Goal: Task Accomplishment & Management: Manage account settings

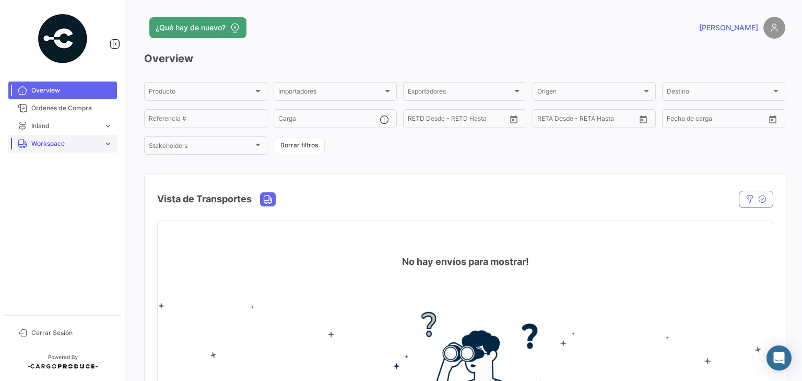
click at [83, 141] on span "Workspace" at bounding box center [65, 143] width 68 height 9
click at [38, 183] on span "Inland" at bounding box center [36, 183] width 18 height 9
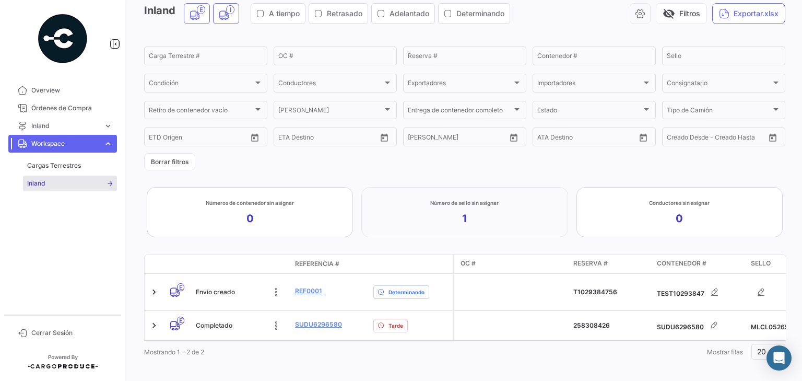
scroll to position [61, 0]
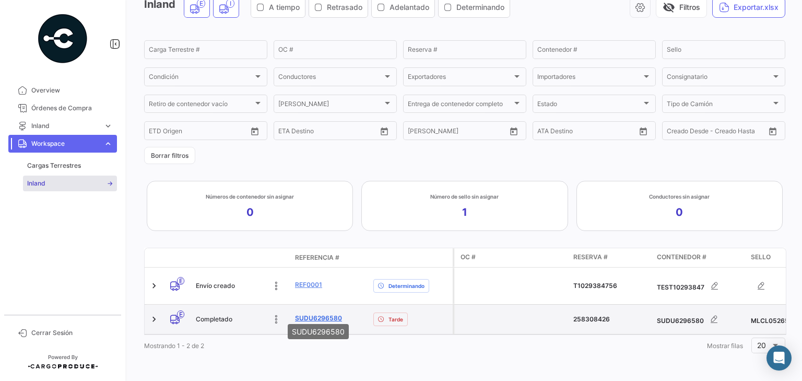
click at [325, 313] on link "SUDU6296580" at bounding box center [318, 317] width 47 height 9
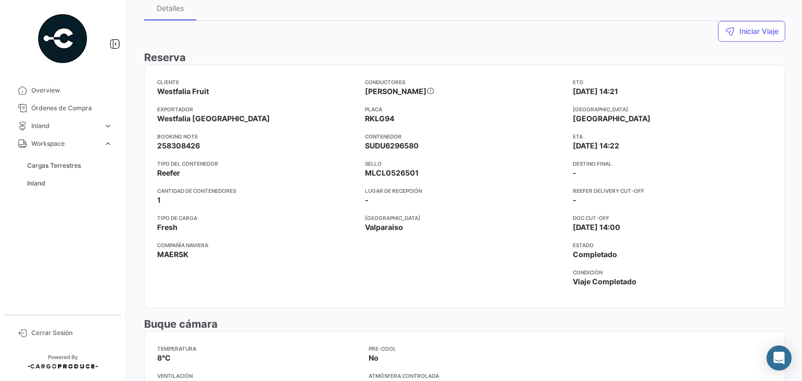
scroll to position [41, 0]
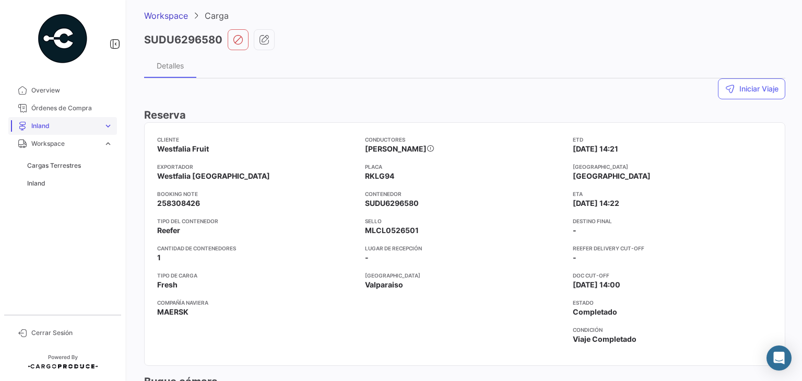
click at [85, 127] on span "Inland" at bounding box center [65, 125] width 68 height 9
click at [48, 149] on span "Cargas Inland" at bounding box center [47, 147] width 41 height 9
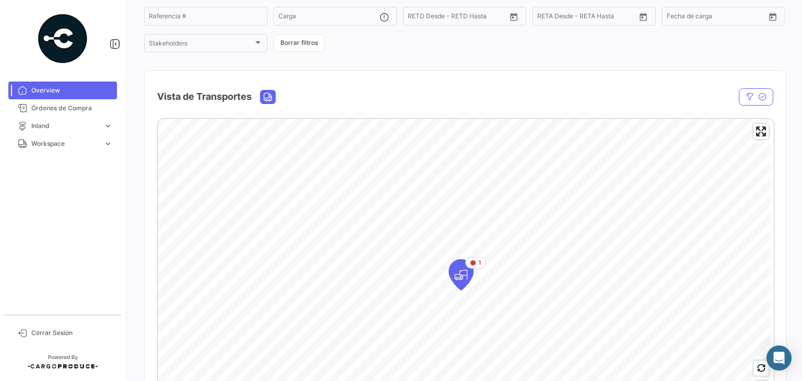
scroll to position [209, 0]
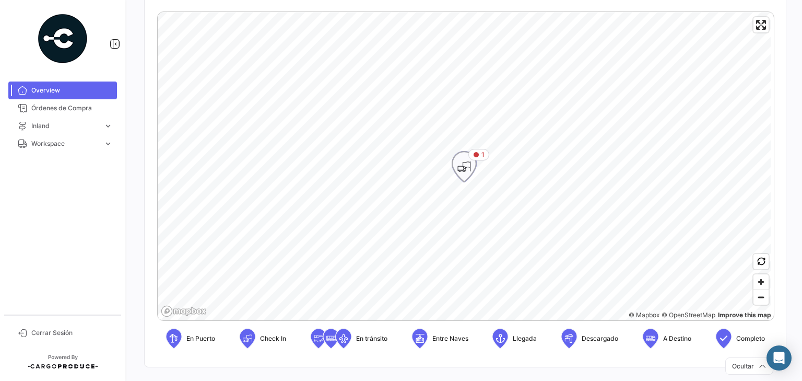
click at [465, 175] on icon "Map marker" at bounding box center [464, 167] width 15 height 22
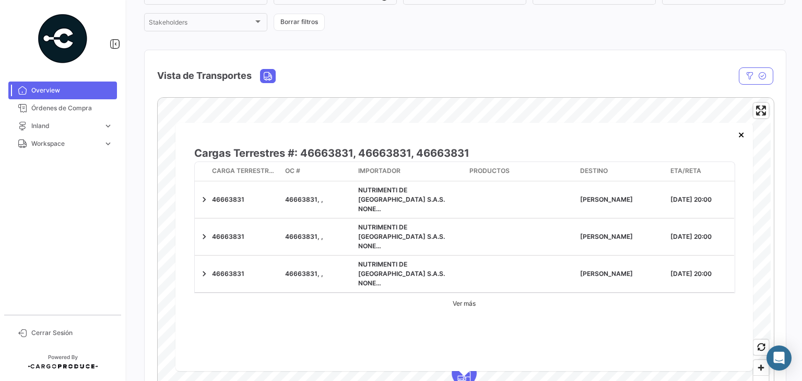
scroll to position [167, 0]
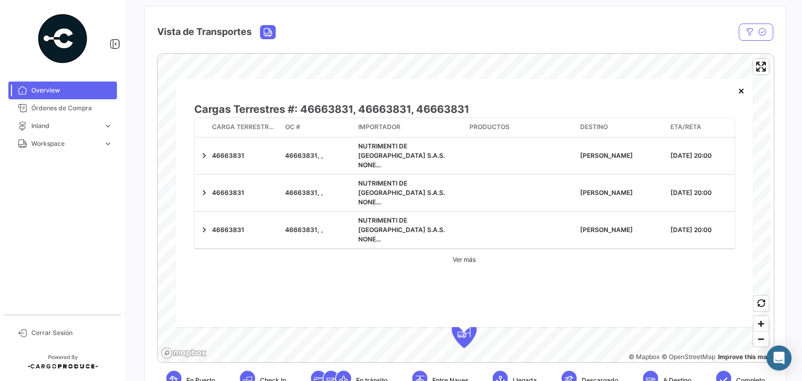
click at [472, 261] on link "Ver más" at bounding box center [464, 259] width 33 height 21
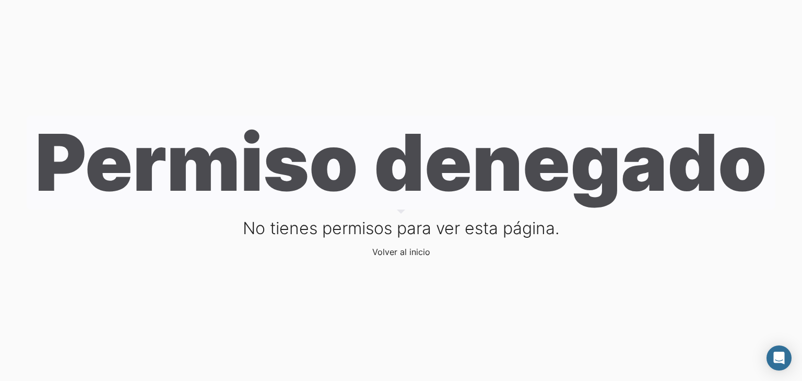
click at [407, 253] on link "Volver al inicio" at bounding box center [401, 252] width 58 height 10
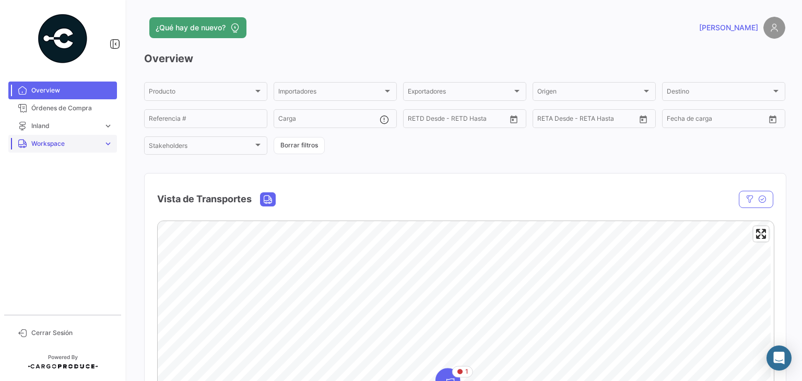
click at [78, 144] on span "Workspace" at bounding box center [65, 143] width 68 height 9
click at [32, 184] on span "Inland" at bounding box center [36, 183] width 18 height 9
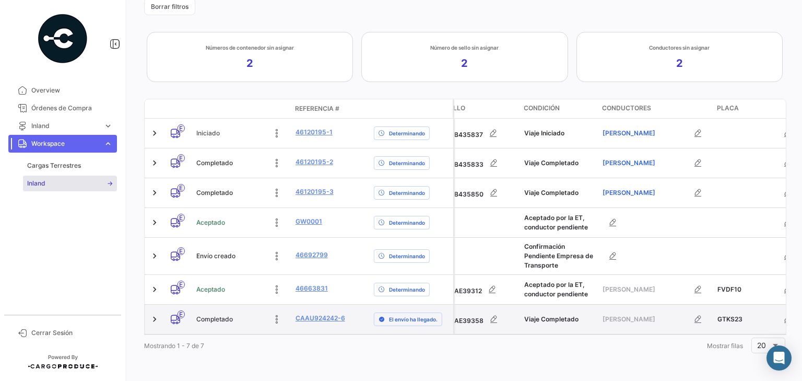
scroll to position [0, 304]
click at [313, 313] on link "CAAU924242-6" at bounding box center [320, 317] width 50 height 9
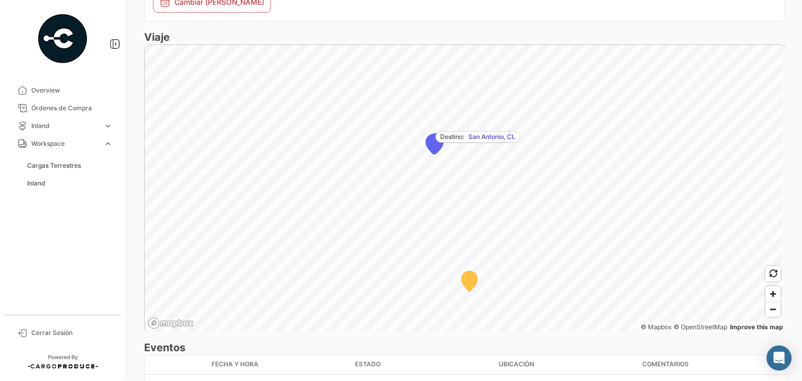
scroll to position [669, 0]
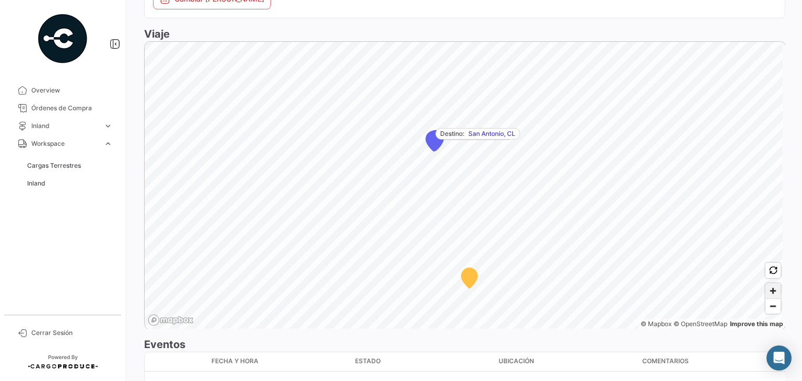
click at [771, 289] on span "Zoom in" at bounding box center [773, 290] width 15 height 15
click at [767, 290] on span "Zoom in" at bounding box center [773, 290] width 15 height 15
click at [771, 291] on span "Zoom in" at bounding box center [773, 290] width 15 height 15
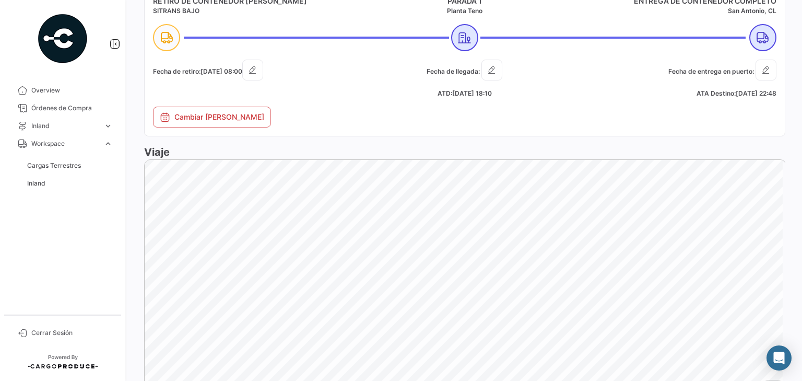
scroll to position [653, 0]
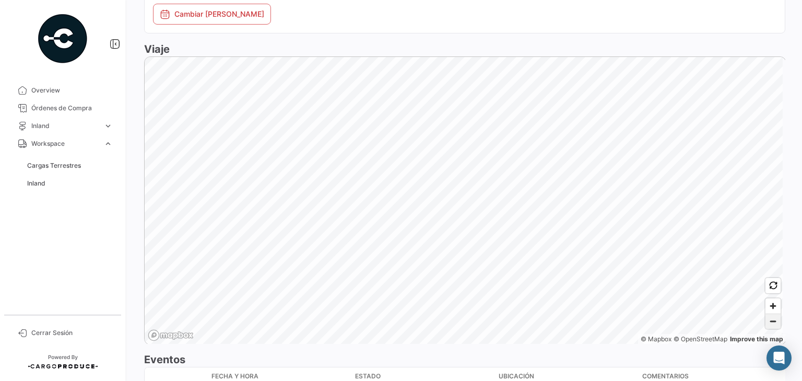
click at [769, 321] on span "Zoom out" at bounding box center [773, 321] width 15 height 15
click at [769, 320] on span "Zoom out" at bounding box center [773, 321] width 15 height 15
click at [770, 304] on span "Zoom in" at bounding box center [773, 305] width 15 height 15
click at [355, 174] on icon "Map marker" at bounding box center [361, 172] width 16 height 20
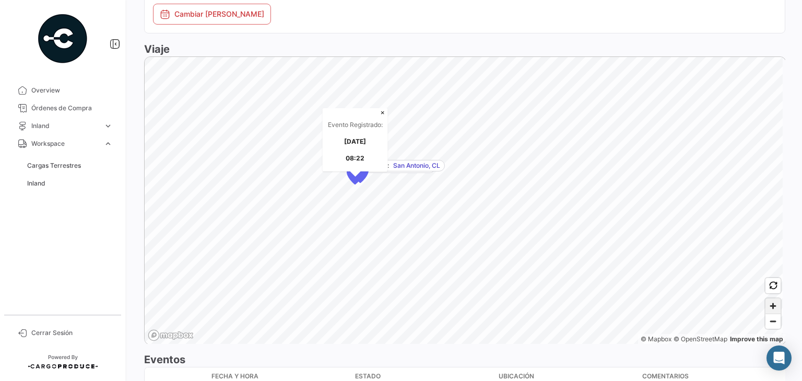
click at [769, 307] on span "Zoom in" at bounding box center [773, 305] width 15 height 15
click at [768, 322] on span "Zoom out" at bounding box center [773, 321] width 15 height 15
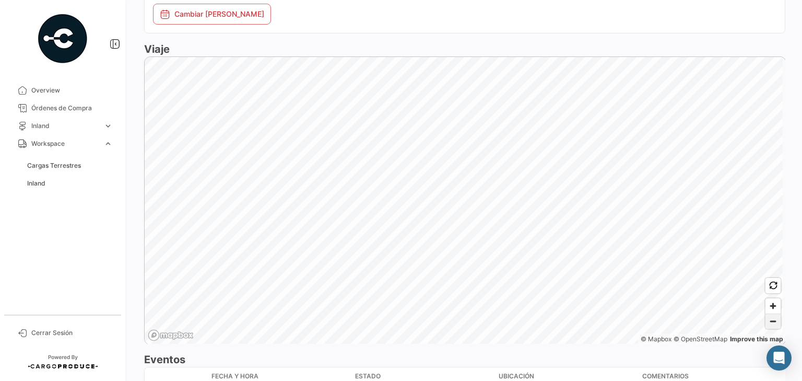
click at [768, 322] on span "Zoom out" at bounding box center [773, 321] width 15 height 15
click at [771, 322] on span "Zoom out" at bounding box center [773, 321] width 15 height 15
click at [770, 322] on span "Zoom out" at bounding box center [773, 321] width 15 height 15
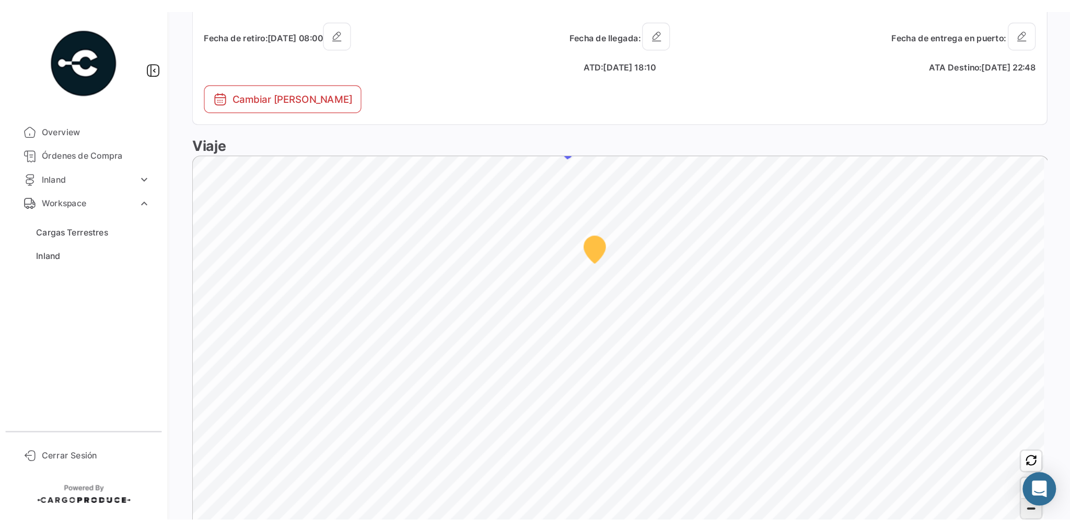
scroll to position [612, 0]
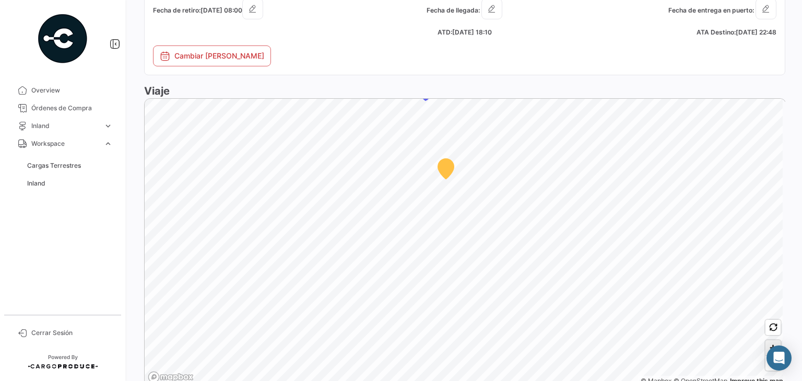
click at [767, 343] on span "Zoom in" at bounding box center [773, 347] width 15 height 15
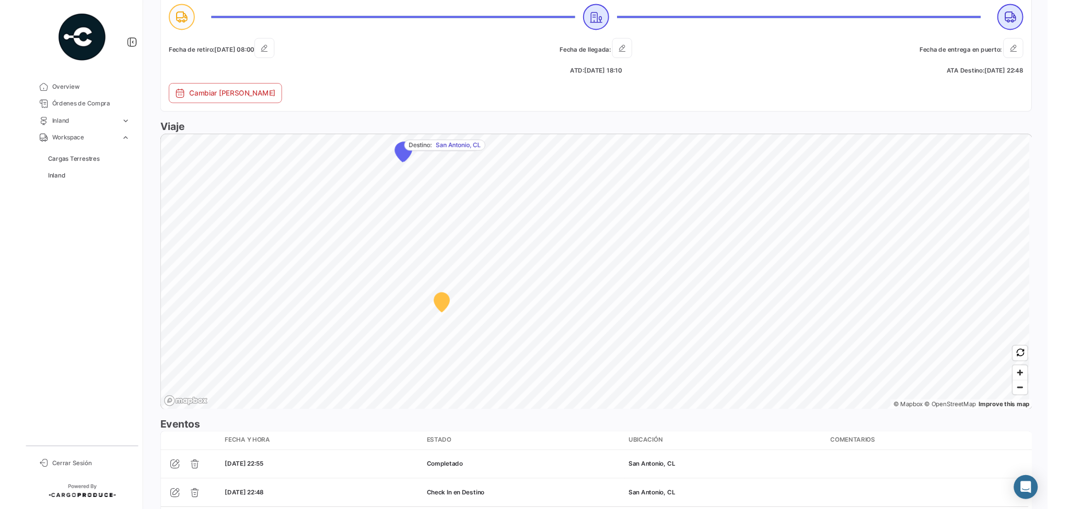
scroll to position [670, 0]
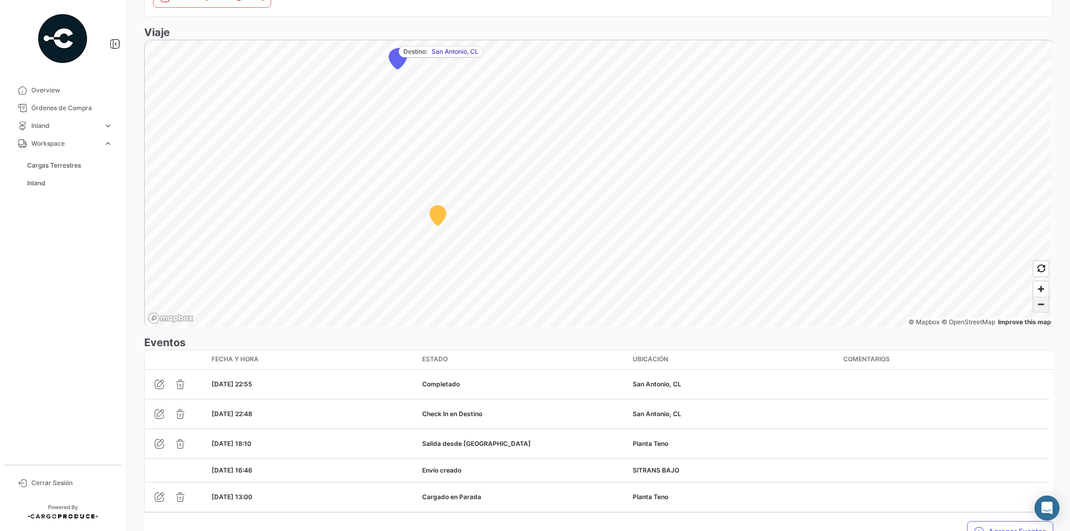
click at [802, 301] on span "Zoom out" at bounding box center [1040, 304] width 15 height 15
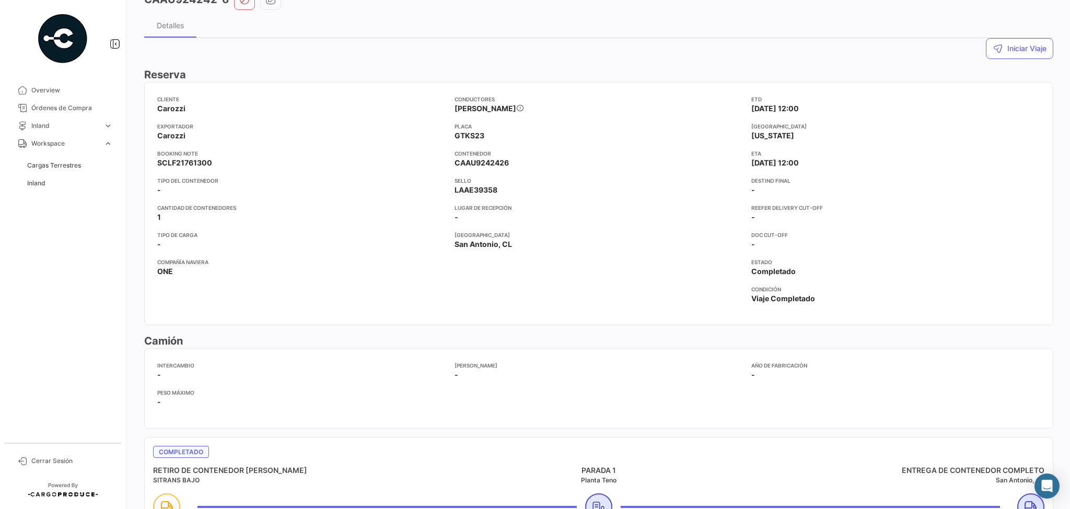
scroll to position [84, 0]
drag, startPoint x: 158, startPoint y: 160, endPoint x: 514, endPoint y: 165, distance: 355.7
click at [513, 164] on div "Cliente Carozzi Exportador Carozzi Booking Note SCLF21761300 Tipo del contenedo…" at bounding box center [598, 200] width 883 height 217
click at [515, 161] on app-card-info-label "Contenedor CAAU9242426" at bounding box center [598, 156] width 289 height 19
drag, startPoint x: 210, startPoint y: 157, endPoint x: 134, endPoint y: 161, distance: 75.8
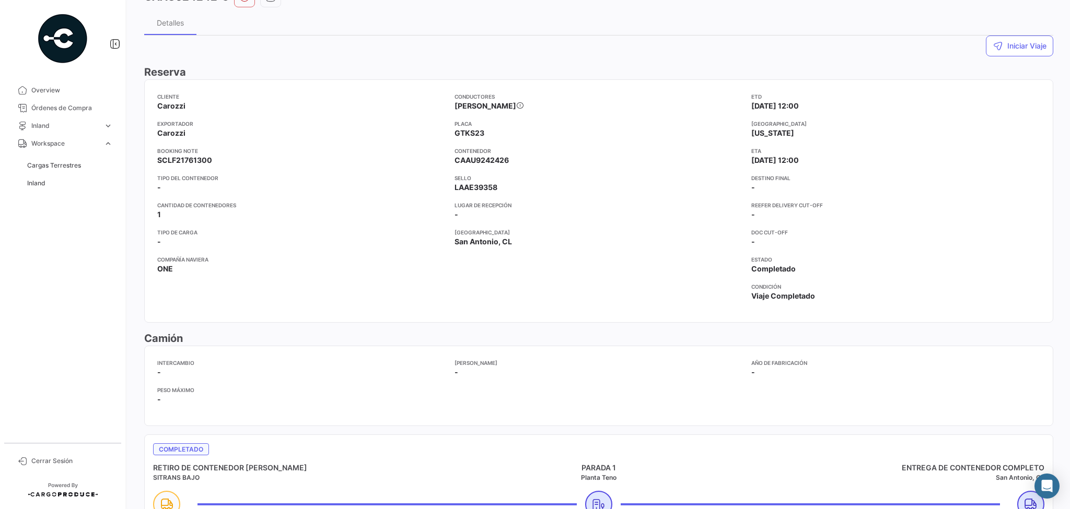
click at [134, 161] on div "¿Qué hay de nuevo? [PERSON_NAME] Workspace Carga CAAU924242-6 Detalles Iniciar …" at bounding box center [598, 254] width 942 height 509
drag, startPoint x: 533, startPoint y: 160, endPoint x: 491, endPoint y: 159, distance: 41.8
click at [531, 158] on app-card-info-label "Contenedor CAAU9242426" at bounding box center [598, 156] width 289 height 19
drag, startPoint x: 454, startPoint y: 161, endPoint x: 511, endPoint y: 159, distance: 56.9
click at [511, 159] on app-card-info-label "Contenedor CAAU9242426" at bounding box center [598, 156] width 289 height 19
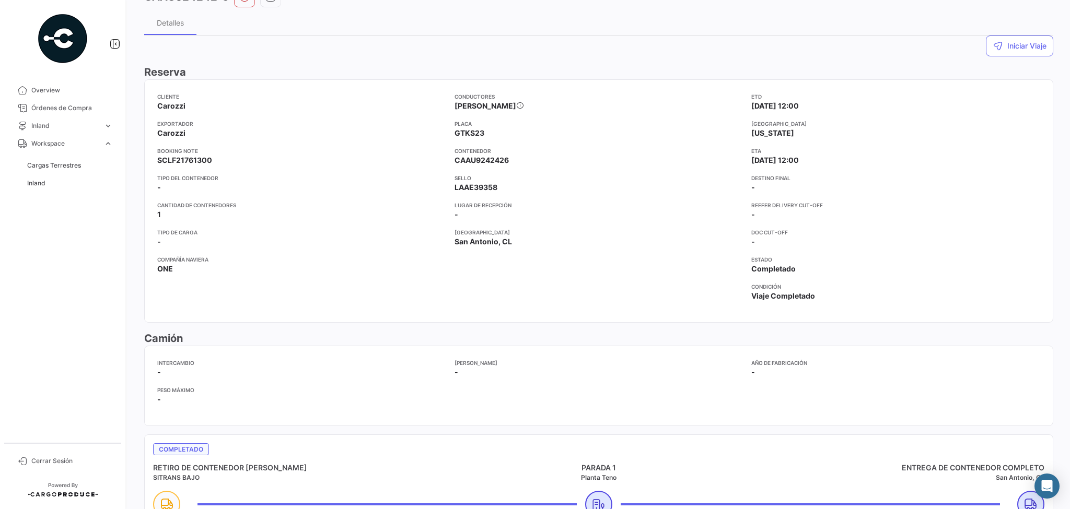
drag, startPoint x: 454, startPoint y: 106, endPoint x: 525, endPoint y: 105, distance: 71.6
click at [525, 105] on div "Conductores [PERSON_NAME]" at bounding box center [598, 105] width 289 height 27
click at [516, 107] on icon at bounding box center [519, 105] width 7 height 7
drag, startPoint x: 453, startPoint y: 134, endPoint x: 494, endPoint y: 134, distance: 40.2
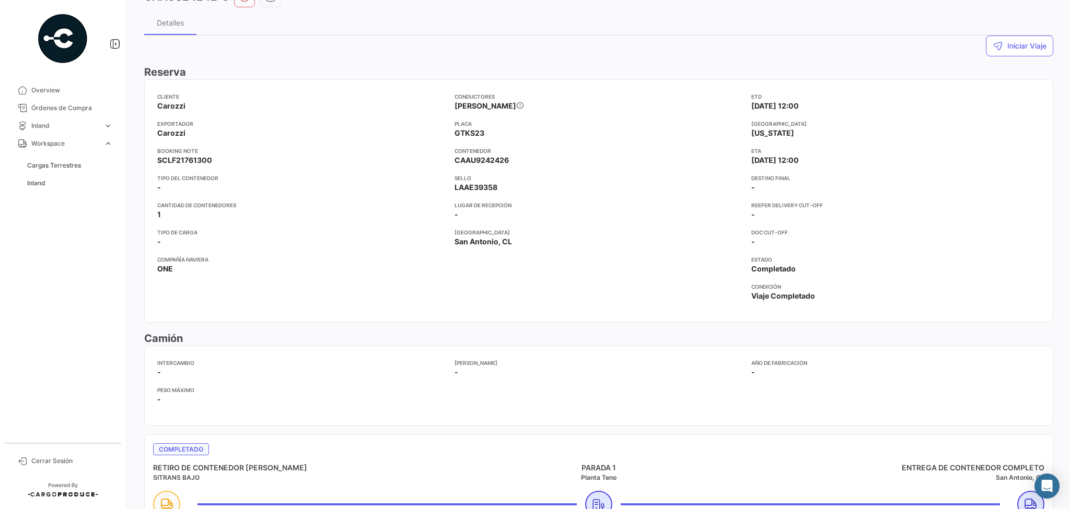
click at [494, 134] on app-card-info-label "Placa GTKS23" at bounding box center [598, 129] width 289 height 19
click at [536, 158] on app-card-info-label "Contenedor CAAU9242426" at bounding box center [598, 156] width 289 height 19
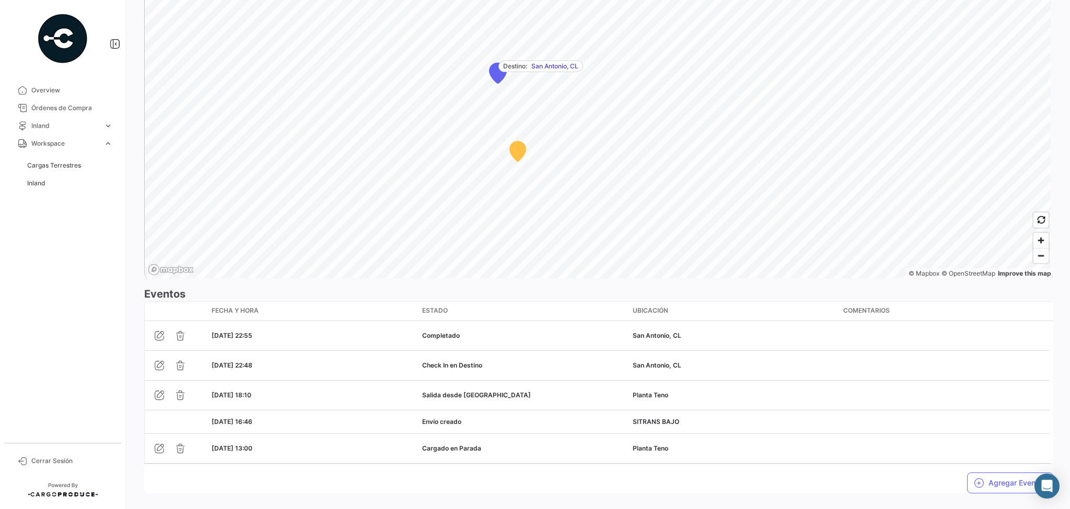
scroll to position [733, 0]
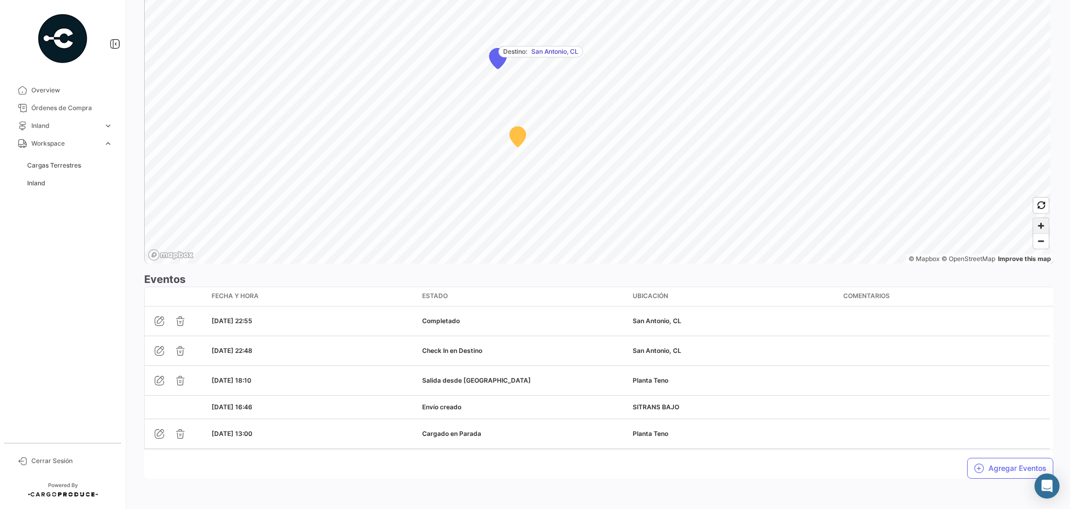
click at [802, 230] on span "Zoom in" at bounding box center [1040, 225] width 15 height 15
click at [802, 227] on span "Zoom in" at bounding box center [1040, 225] width 15 height 15
click at [802, 244] on span "Zoom out" at bounding box center [1040, 241] width 15 height 15
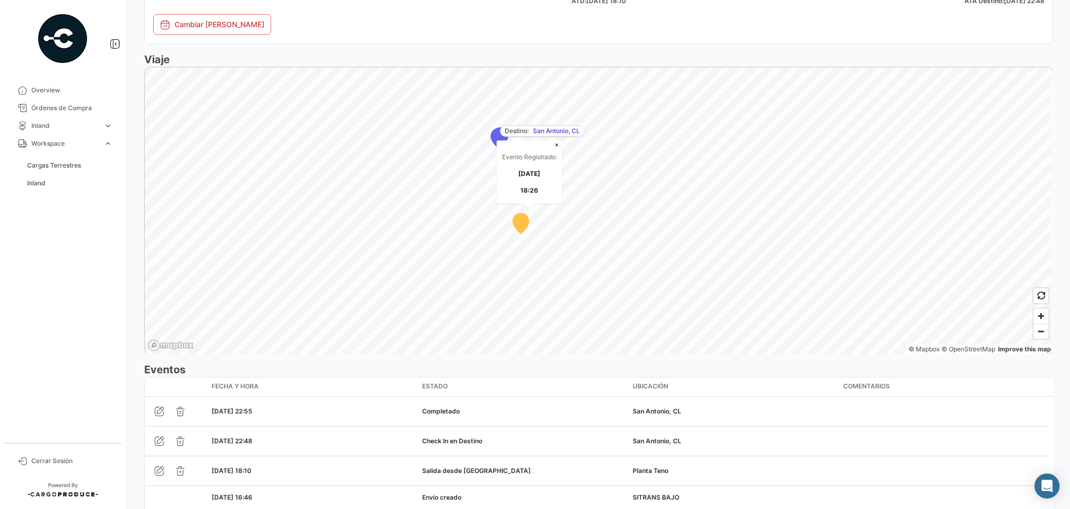
scroll to position [650, 0]
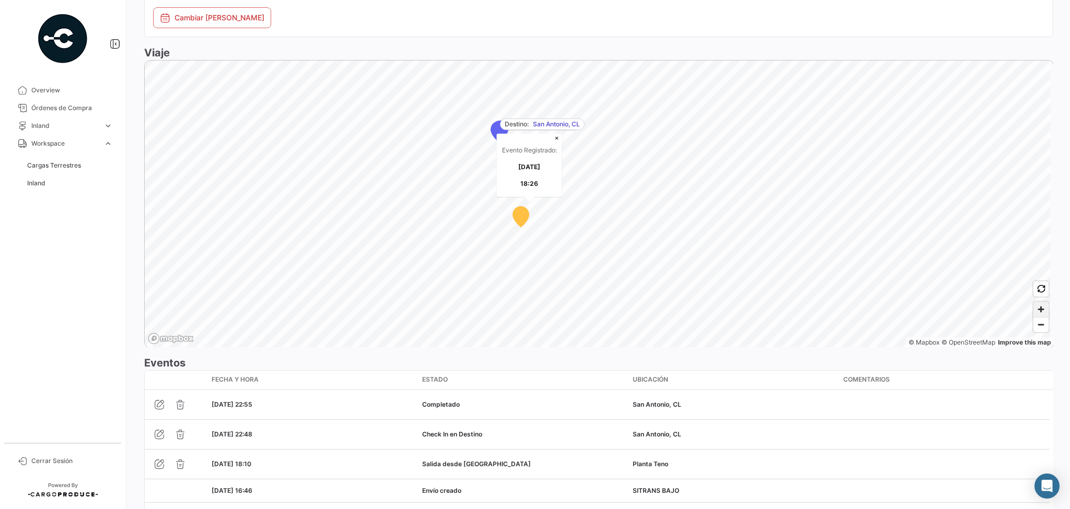
click at [802, 305] on span "Zoom in" at bounding box center [1040, 309] width 15 height 15
click at [802, 310] on span "Zoom in" at bounding box center [1040, 309] width 15 height 15
click at [802, 308] on span "Zoom in" at bounding box center [1040, 309] width 15 height 15
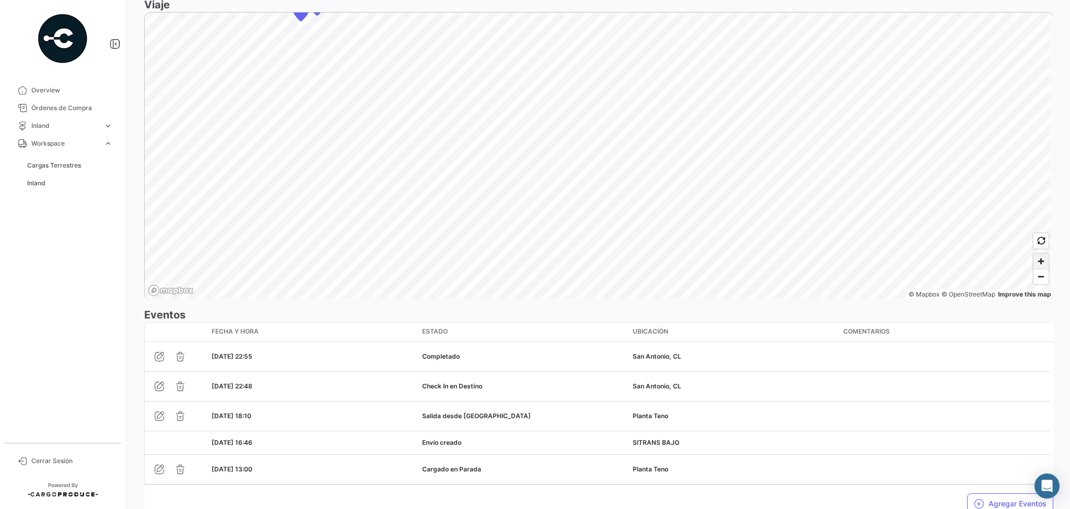
scroll to position [733, 0]
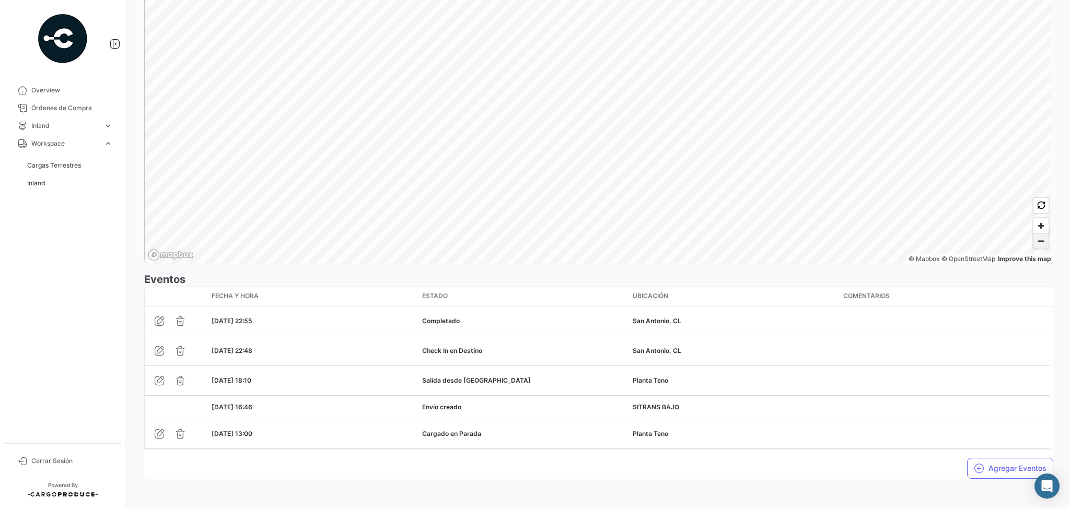
click at [802, 241] on span "Zoom out" at bounding box center [1040, 241] width 15 height 15
click at [802, 222] on span "Zoom in" at bounding box center [1040, 225] width 15 height 15
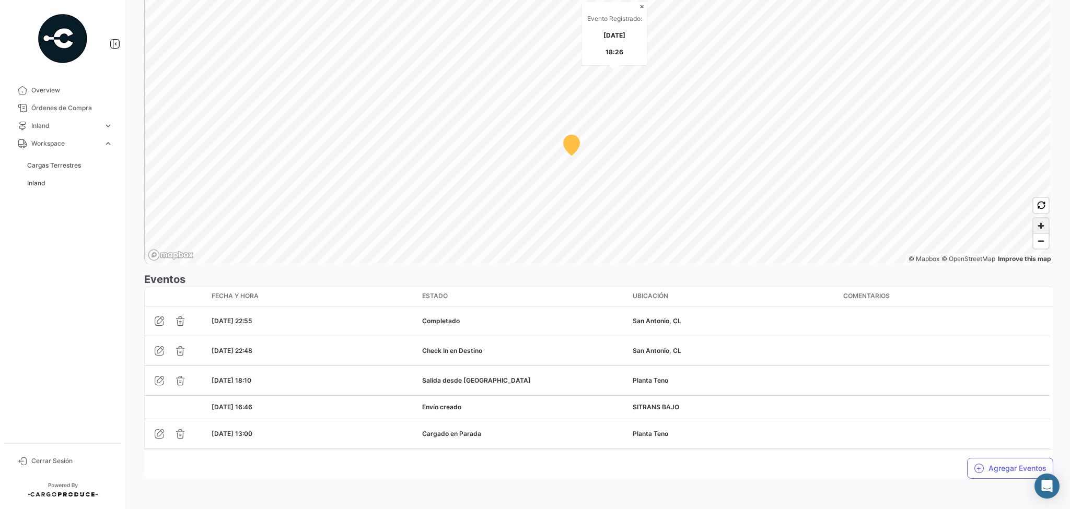
click at [802, 224] on span "Zoom in" at bounding box center [1040, 225] width 15 height 15
click at [802, 226] on span "Zoom in" at bounding box center [1040, 225] width 15 height 15
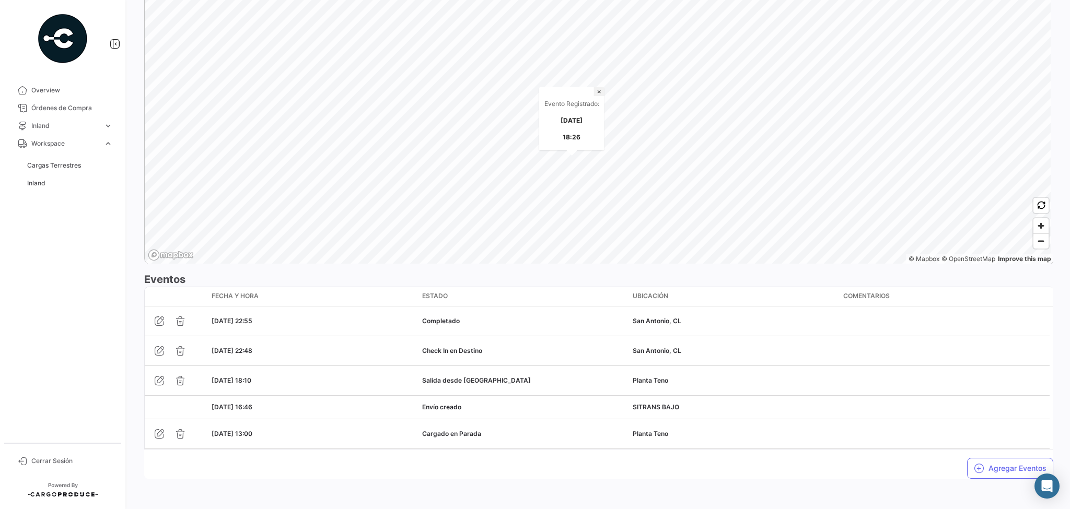
click at [598, 87] on button "×" at bounding box center [599, 91] width 10 height 9
click at [802, 241] on span "Zoom out" at bounding box center [1040, 241] width 15 height 15
click at [802, 226] on span "Zoom in" at bounding box center [1040, 225] width 15 height 15
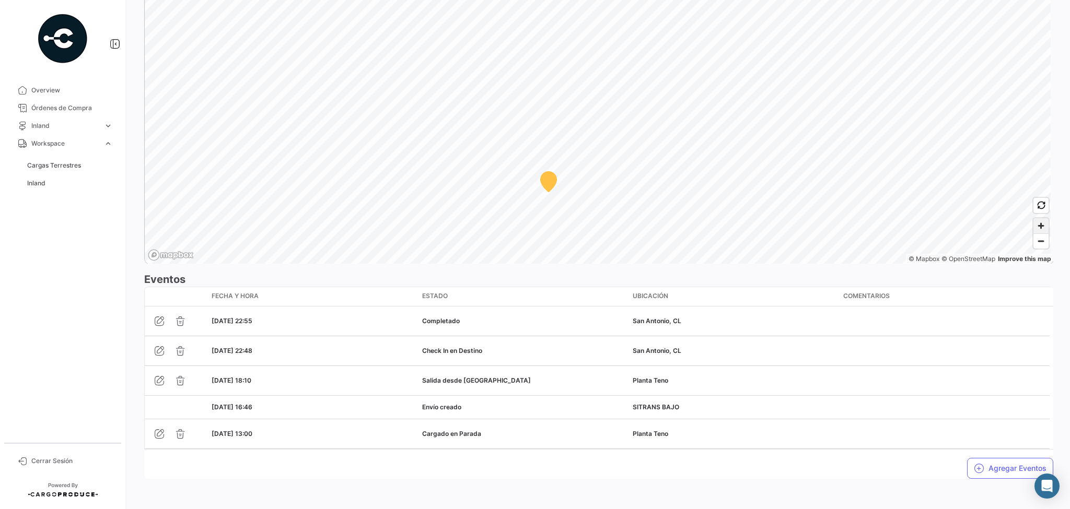
click at [802, 226] on span "Zoom in" at bounding box center [1040, 225] width 15 height 15
click at [802, 224] on span "Zoom in" at bounding box center [1040, 225] width 15 height 15
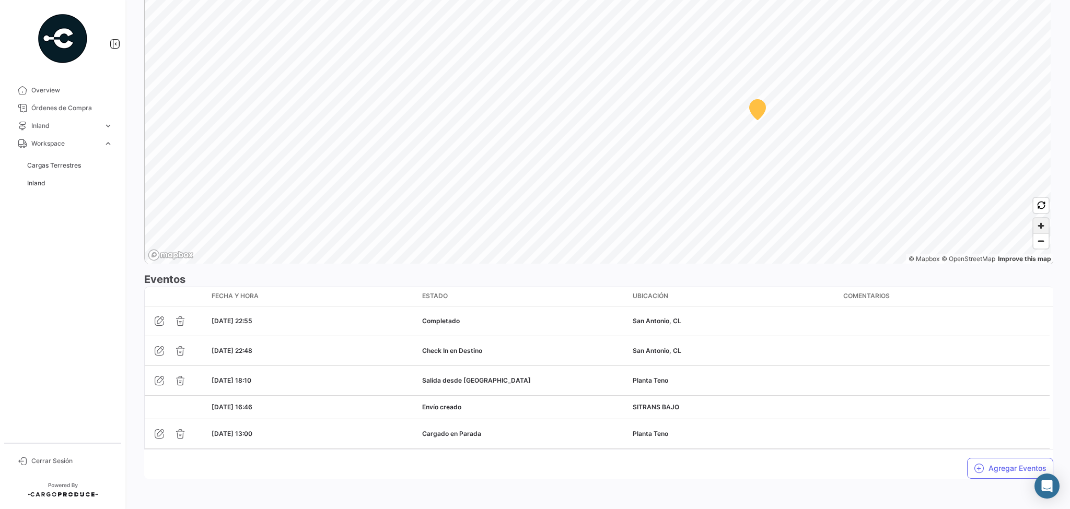
click at [802, 227] on span "Zoom in" at bounding box center [1040, 225] width 15 height 15
click at [802, 238] on span "Zoom out" at bounding box center [1040, 241] width 15 height 15
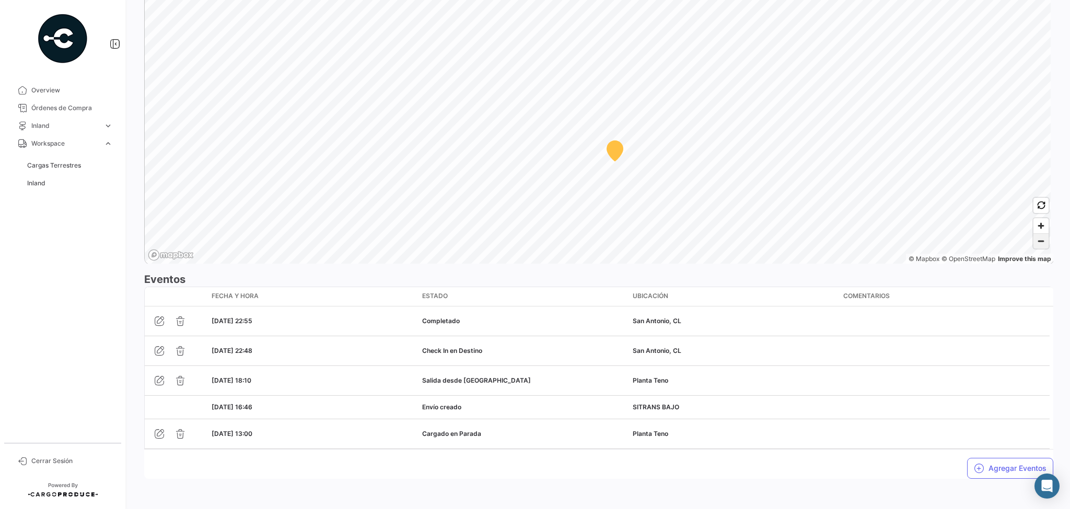
click at [802, 238] on span "Zoom out" at bounding box center [1040, 241] width 15 height 15
click at [802, 221] on span "Zoom in" at bounding box center [1040, 225] width 15 height 15
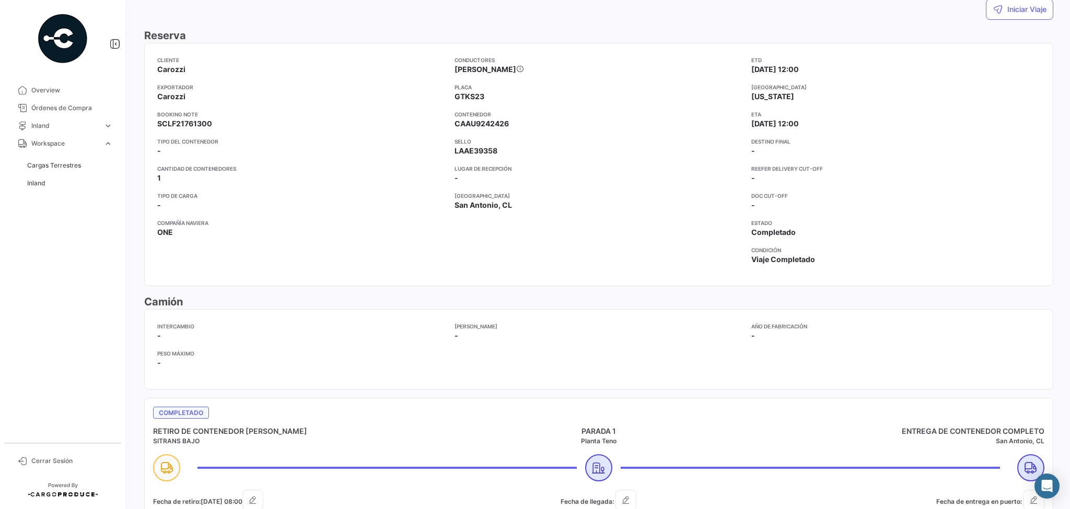
scroll to position [0, 0]
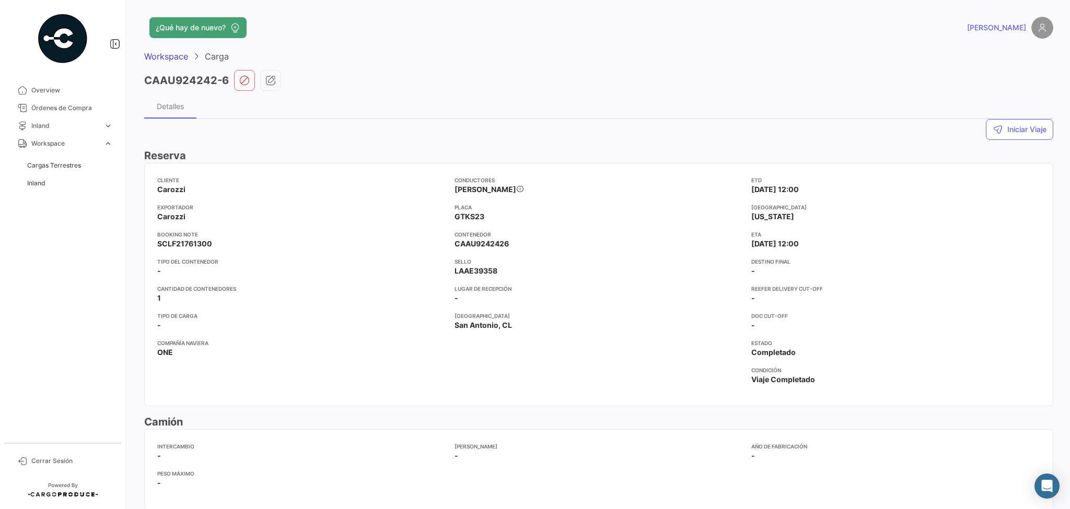
drag, startPoint x: 156, startPoint y: 243, endPoint x: 226, endPoint y: 241, distance: 70.5
click at [226, 241] on mat-card "Cliente Carozzi Exportador Carozzi Booking Note SCLF21761300 Tipo del contenedo…" at bounding box center [598, 284] width 909 height 243
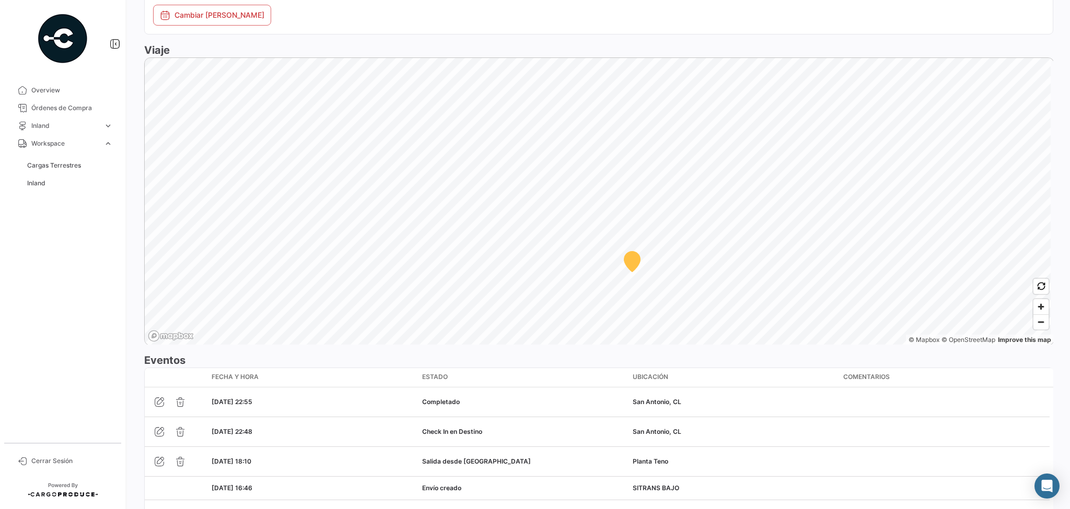
scroll to position [710, 0]
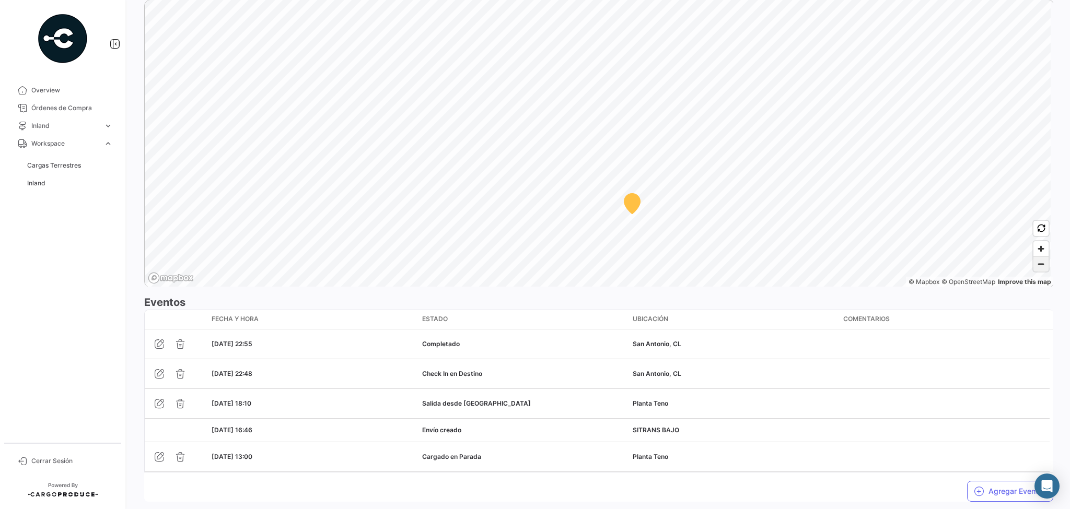
click at [802, 265] on span "Zoom out" at bounding box center [1040, 264] width 15 height 15
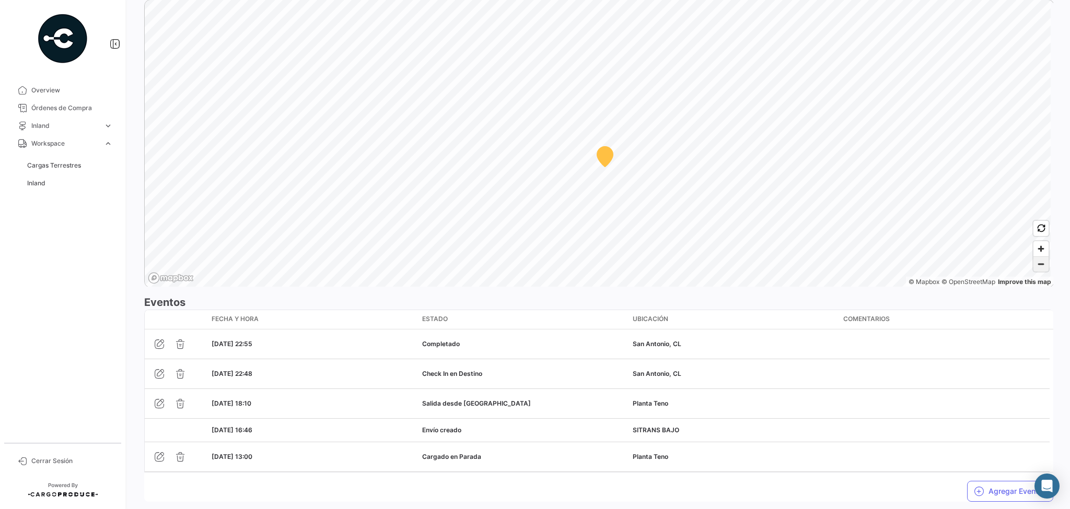
click at [802, 264] on span "Zoom out" at bounding box center [1040, 264] width 15 height 15
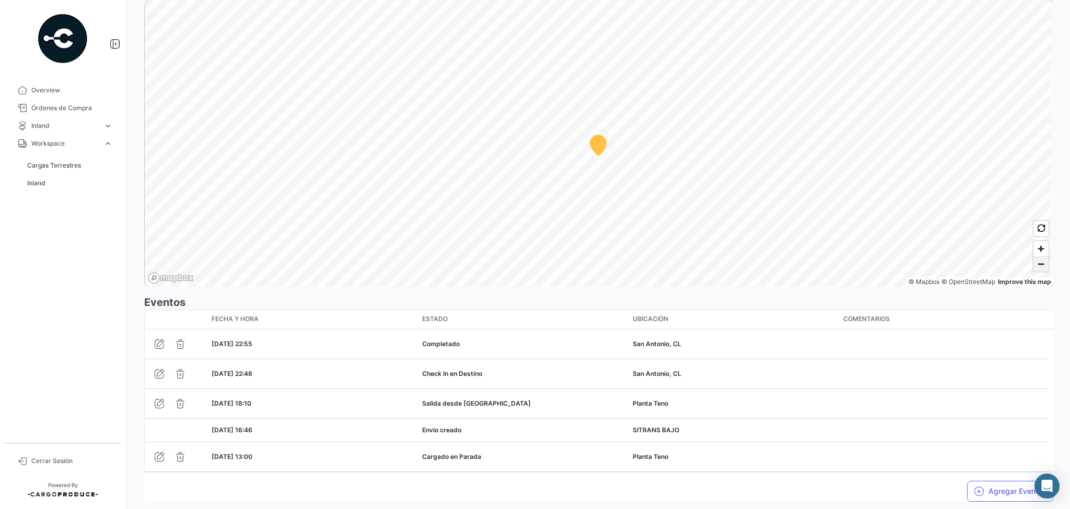
click at [802, 264] on span "Zoom out" at bounding box center [1040, 264] width 15 height 15
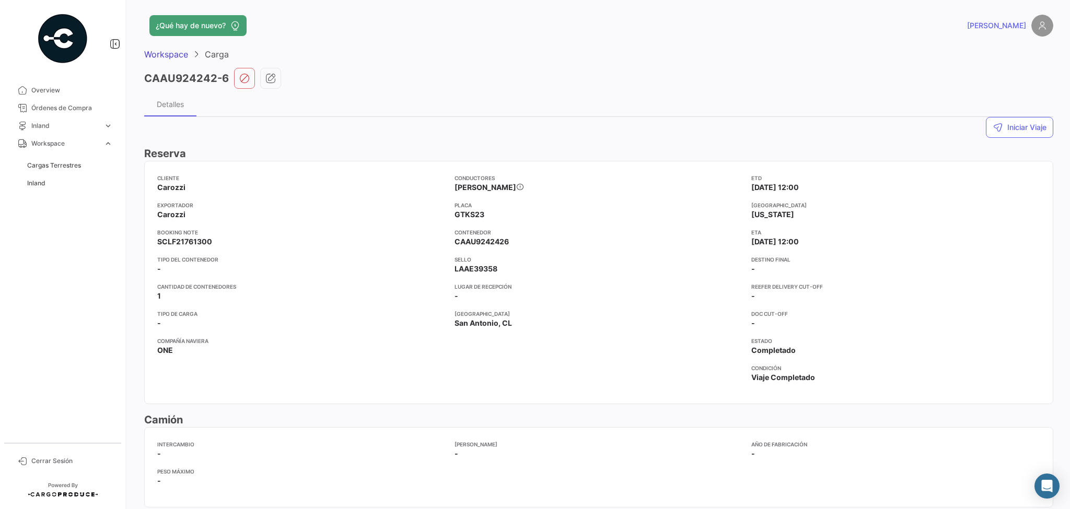
scroll to position [0, 0]
drag, startPoint x: 453, startPoint y: 242, endPoint x: 513, endPoint y: 247, distance: 59.7
click at [513, 247] on app-card-info-label "Contenedor CAAU9242426" at bounding box center [598, 239] width 289 height 19
copy span "CAAU9242426"
click at [273, 79] on icon "button" at bounding box center [270, 80] width 10 height 10
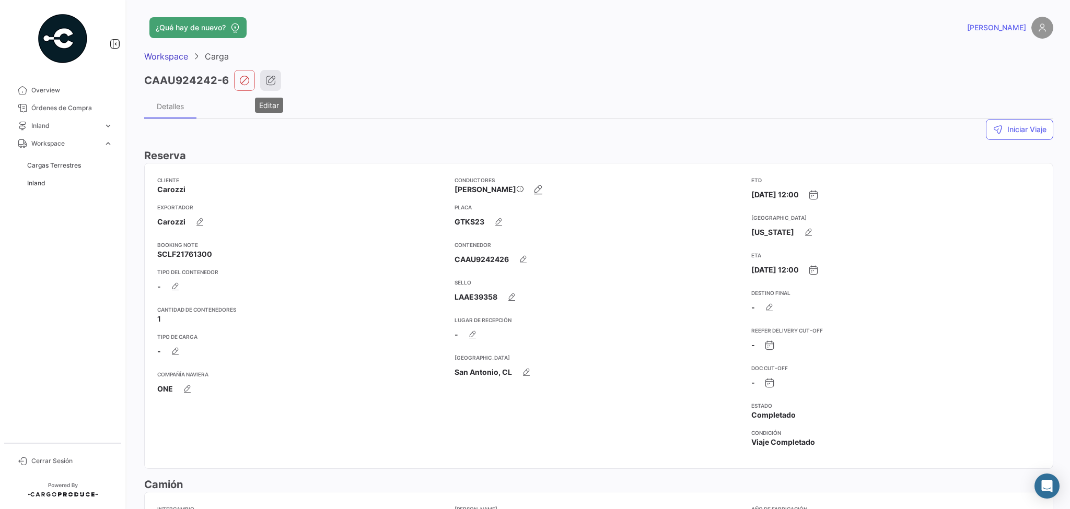
click at [268, 79] on icon "button" at bounding box center [270, 80] width 10 height 10
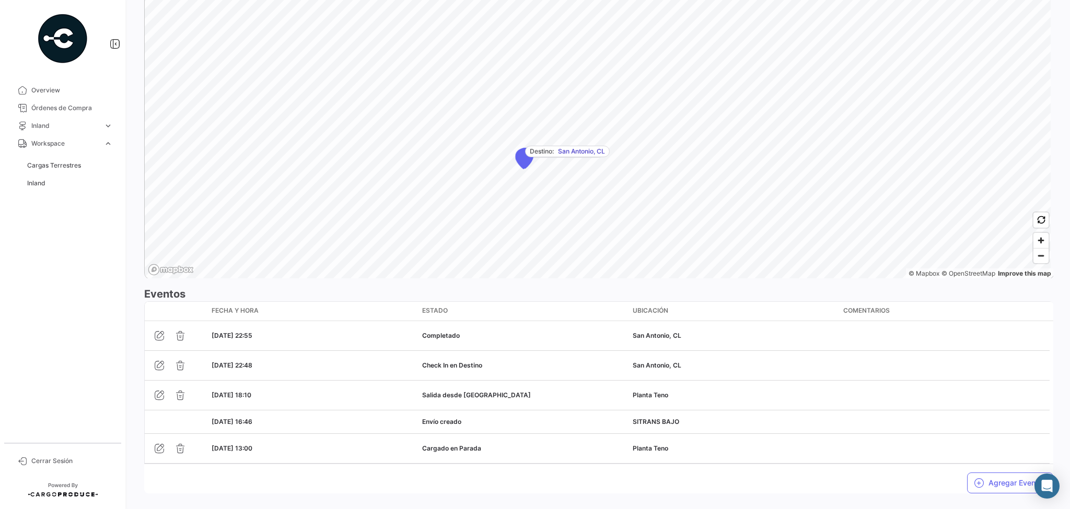
scroll to position [733, 0]
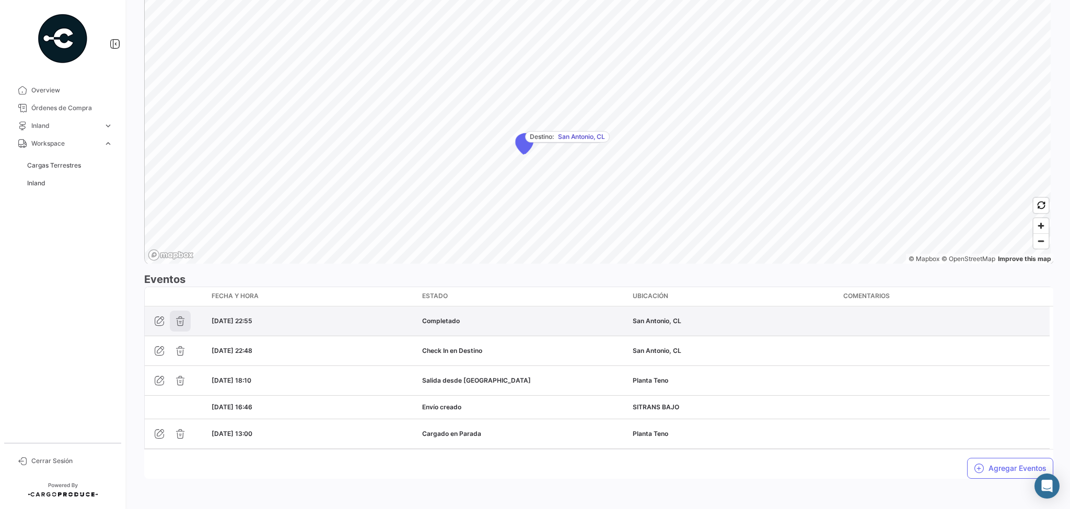
click at [182, 320] on icon "button" at bounding box center [180, 321] width 10 height 10
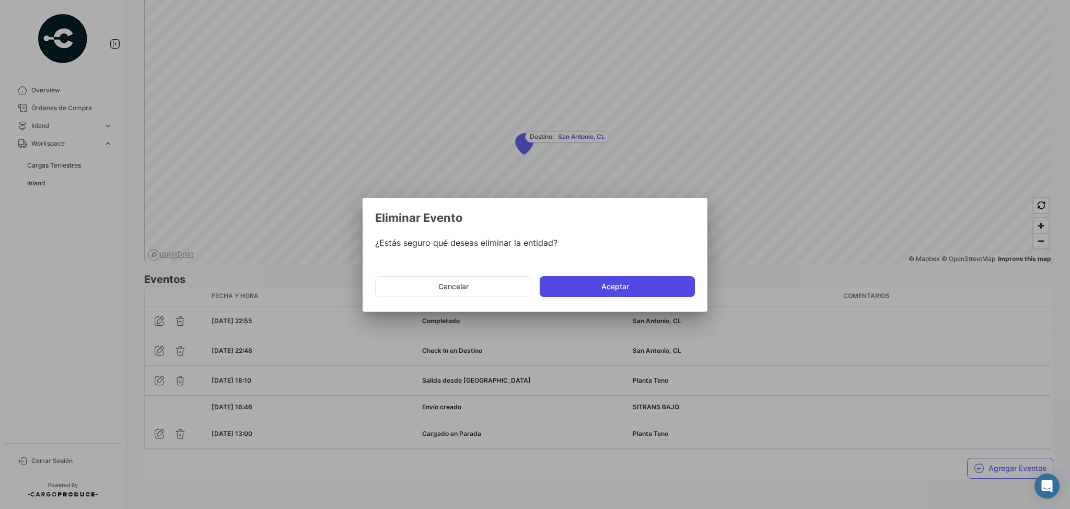
click at [623, 289] on button "Aceptar" at bounding box center [617, 286] width 155 height 21
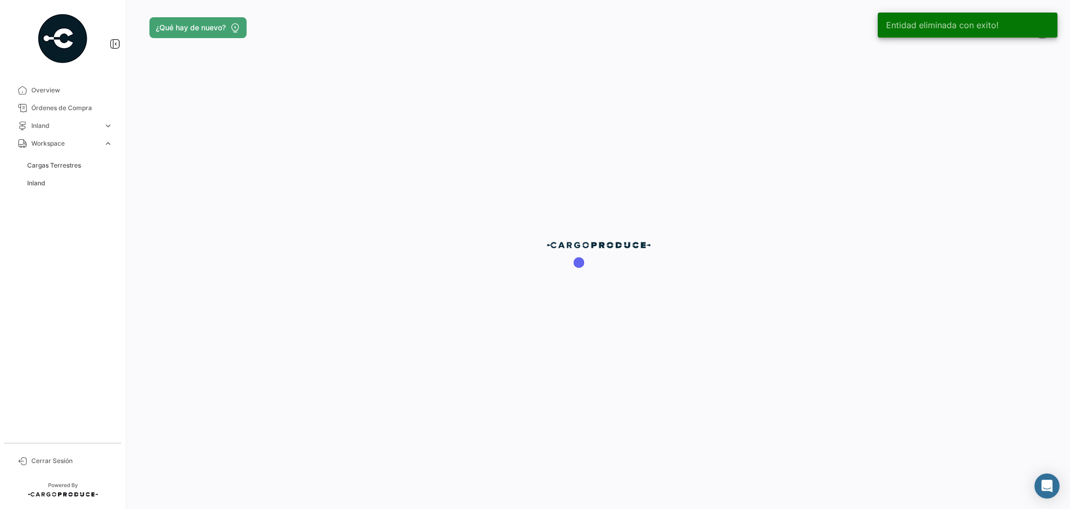
scroll to position [0, 0]
